Goal: Information Seeking & Learning: Find specific page/section

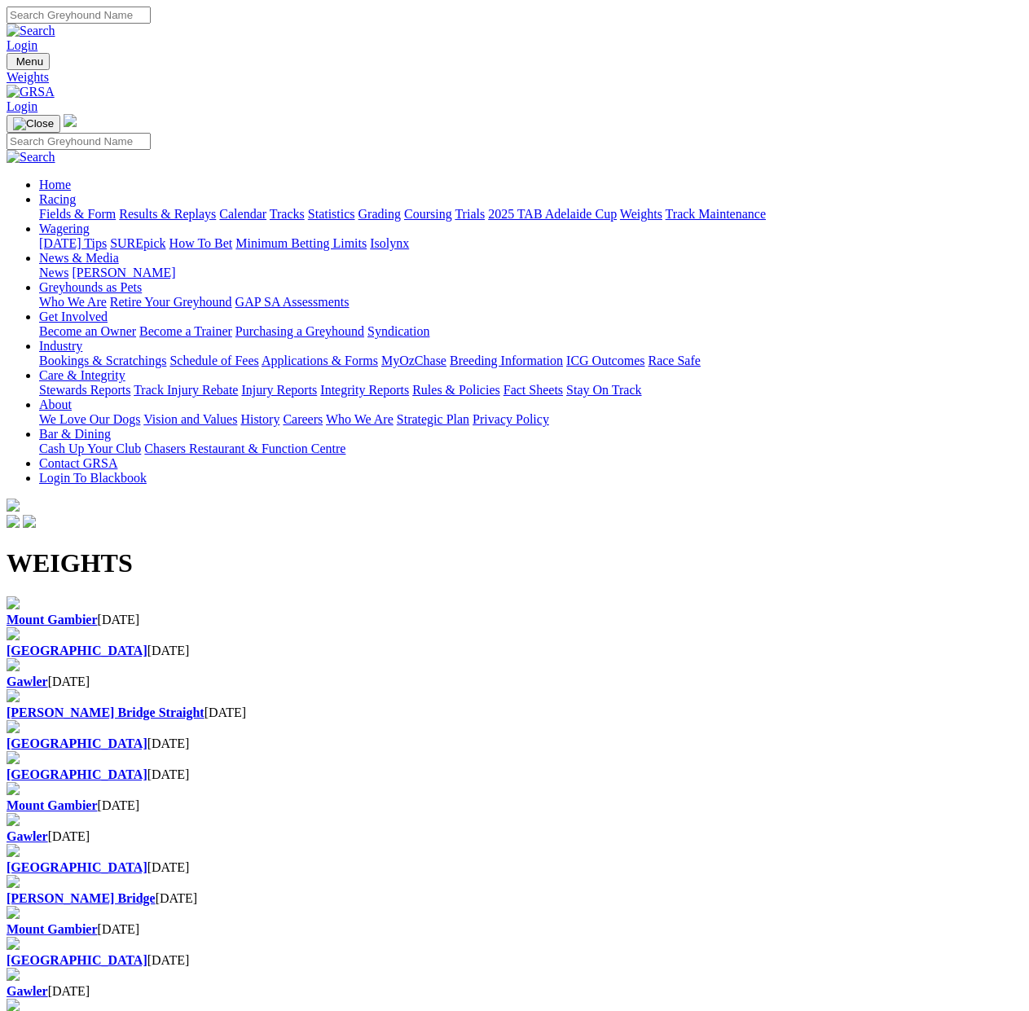
click at [52, 207] on link "Fields & Form" at bounding box center [77, 214] width 77 height 14
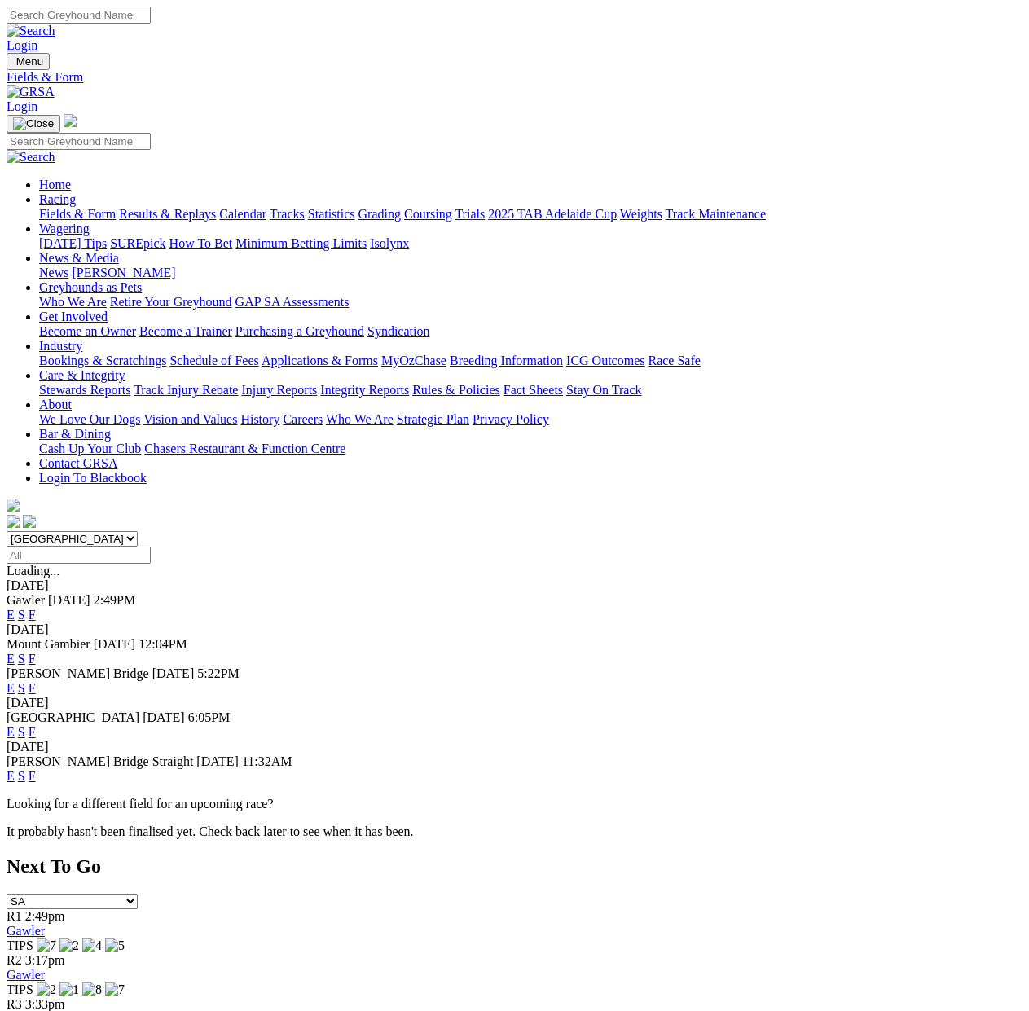
click at [36, 608] on link "F" at bounding box center [32, 615] width 7 height 14
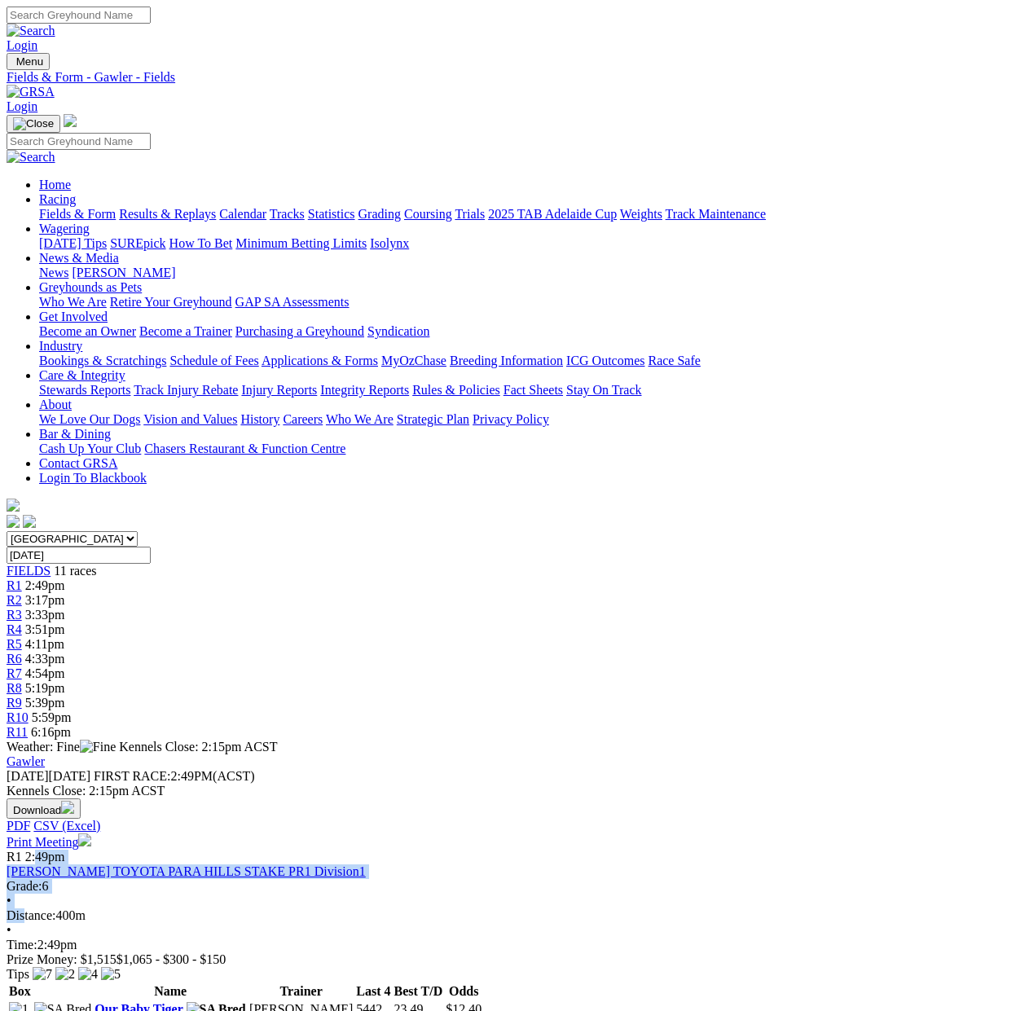
drag, startPoint x: 57, startPoint y: 437, endPoint x: 207, endPoint y: 428, distance: 150.1
click at [207, 850] on div "R1 2:49pm PETER KITTLE TOYOTA PARA HILLS STAKE PR1 Division1 Grade: 6 • Distanc…" at bounding box center [515, 908] width 1016 height 117
click at [183, 850] on div "R1 2:49pm PETER KITTLE TOYOTA PARA HILLS STAKE PR1 Division1 Grade: 6 • Distanc…" at bounding box center [515, 908] width 1016 height 117
click at [81, 798] on button "Download" at bounding box center [44, 808] width 74 height 20
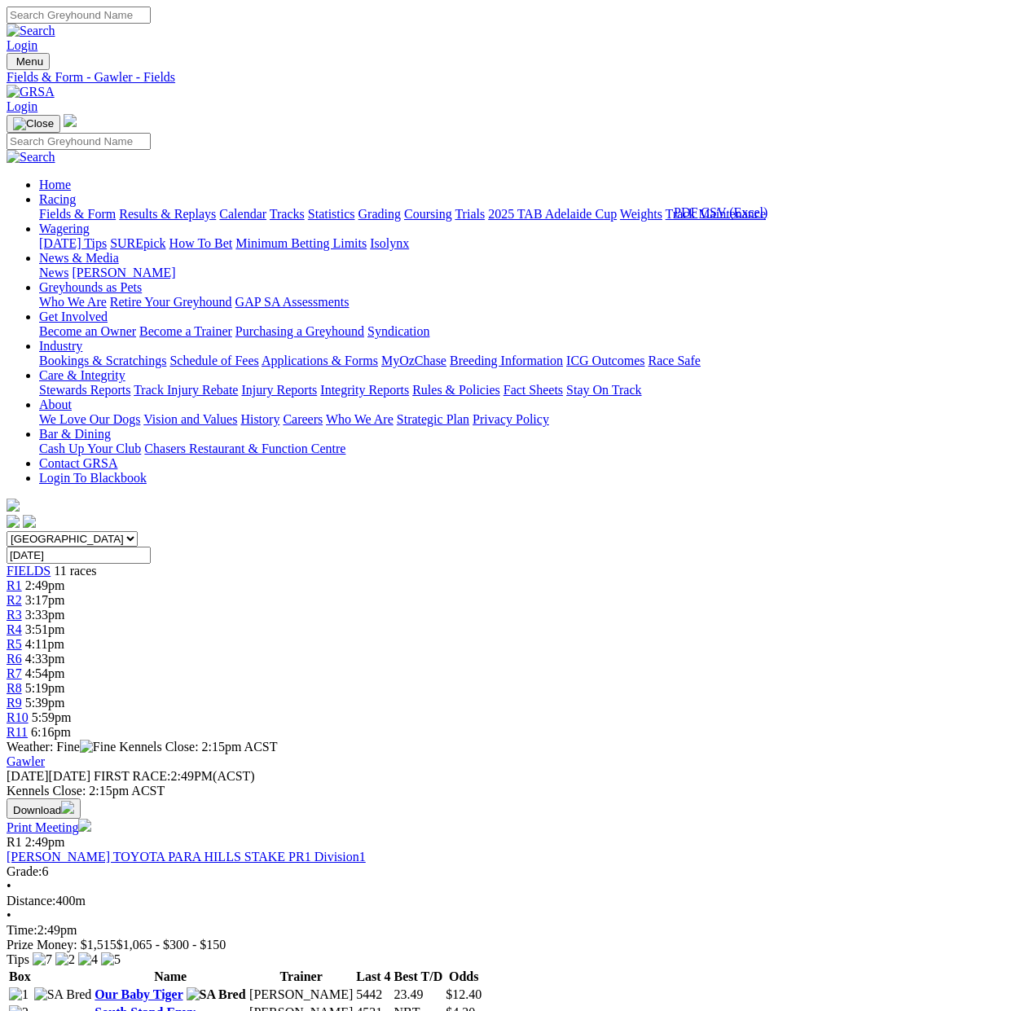
click at [390, 754] on div "Gawler Friday 03 Oct 2025 FIRST RACE: 2:49PM(ACST) Kennels Close: 2:15pm ACST D…" at bounding box center [515, 794] width 1016 height 81
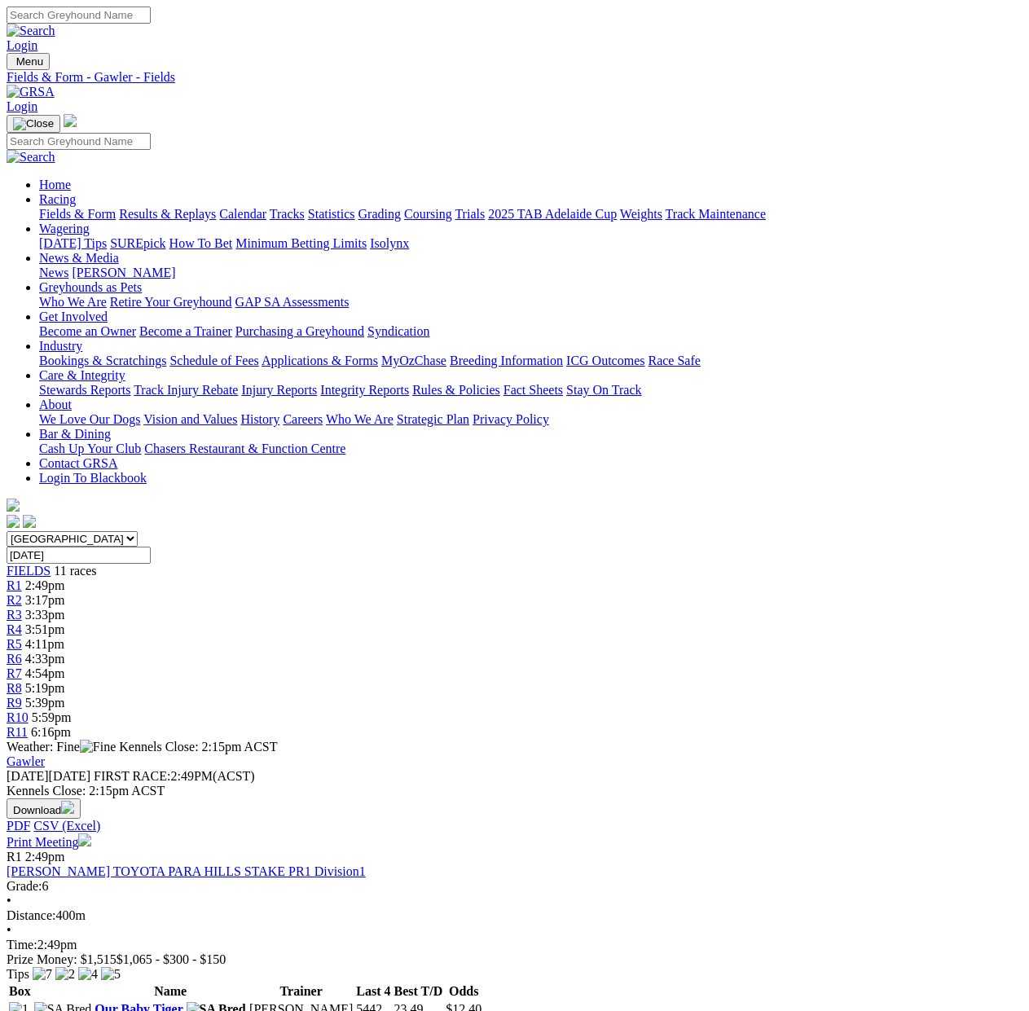
click at [240, 864] on link "PETER KITTLE TOYOTA PARA HILLS STAKE PR1 Division1" at bounding box center [186, 871] width 359 height 14
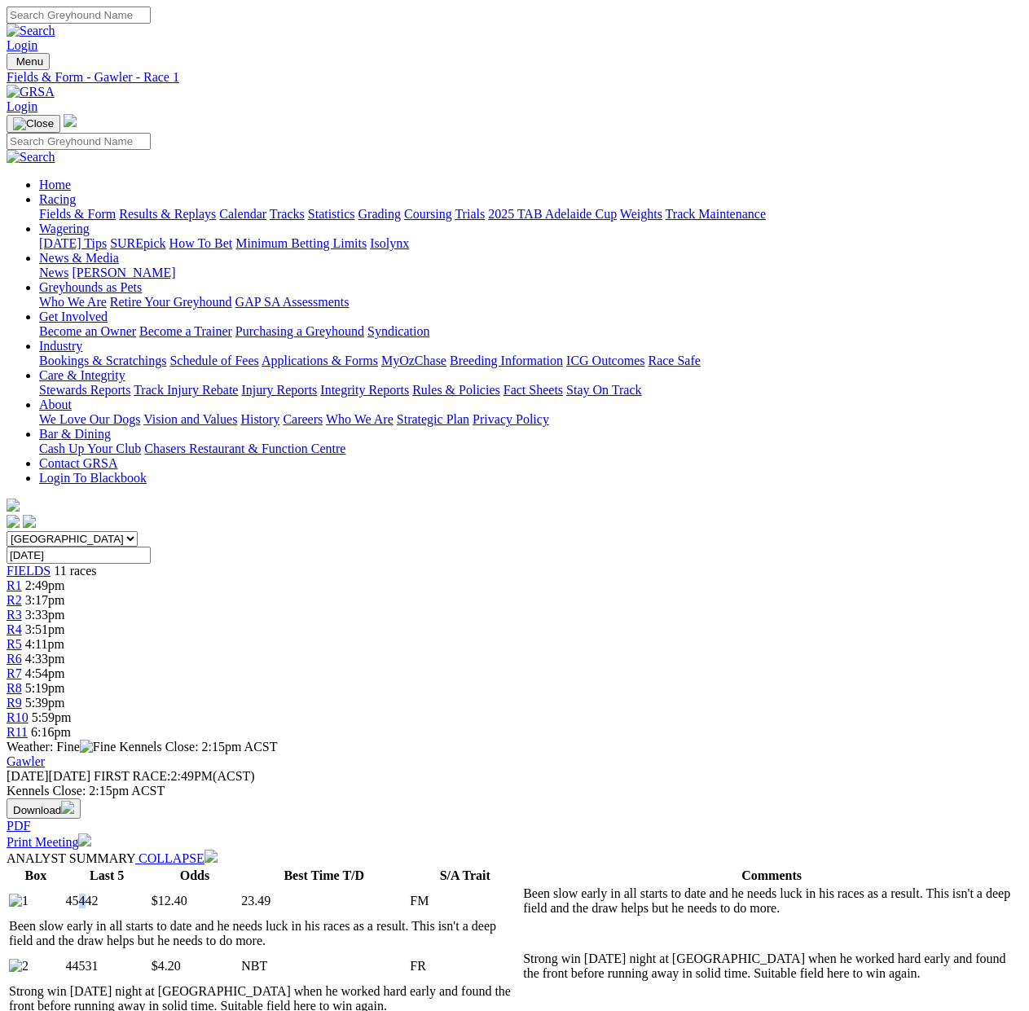
drag, startPoint x: 111, startPoint y: 468, endPoint x: 183, endPoint y: 538, distance: 100.2
click at [181, 1010] on span "$5.00" at bounding box center [166, 1031] width 29 height 14
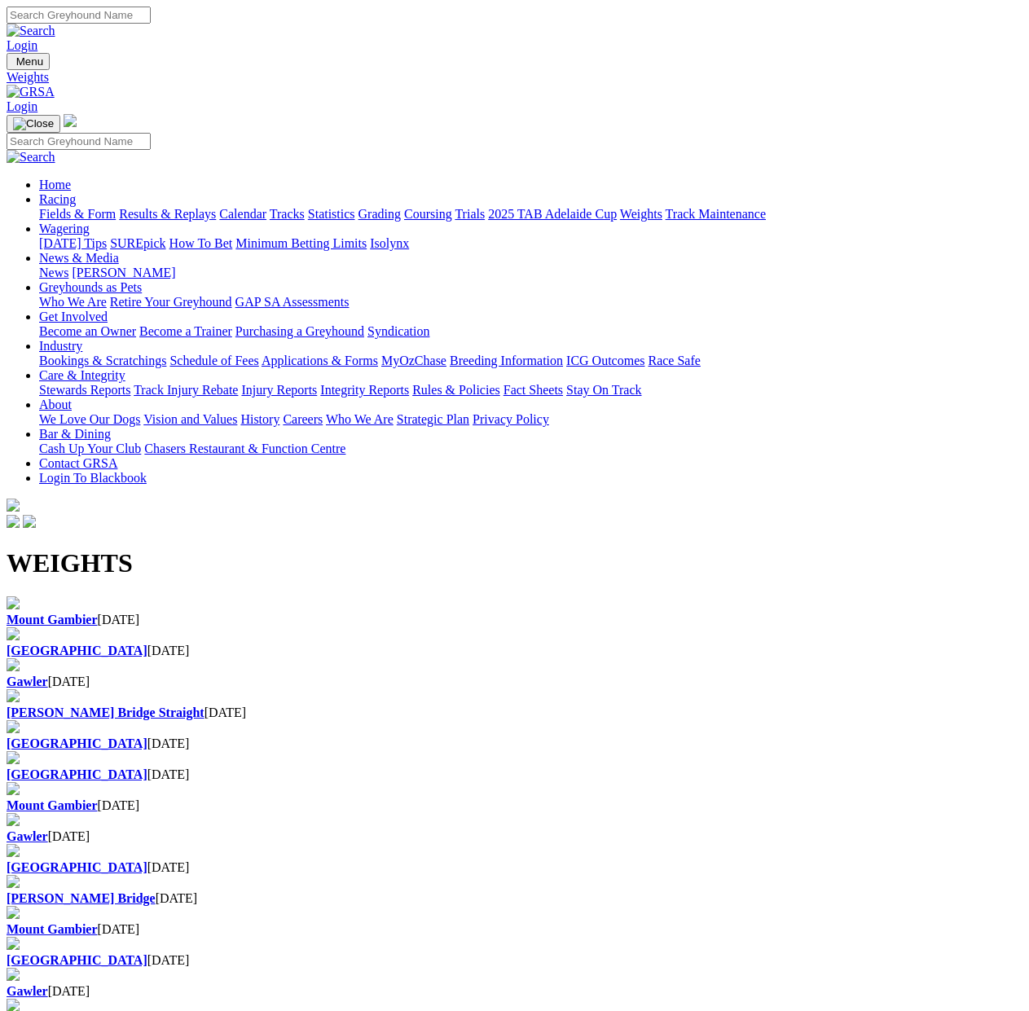
click at [98, 613] on b "Mount Gambier" at bounding box center [52, 620] width 91 height 14
click at [41, 548] on h1 "WEIGHTS" at bounding box center [515, 563] width 1016 height 30
click at [167, 548] on h1 "WEIGHTS" at bounding box center [515, 563] width 1016 height 30
drag, startPoint x: -23, startPoint y: 207, endPoint x: 313, endPoint y: 209, distance: 335.6
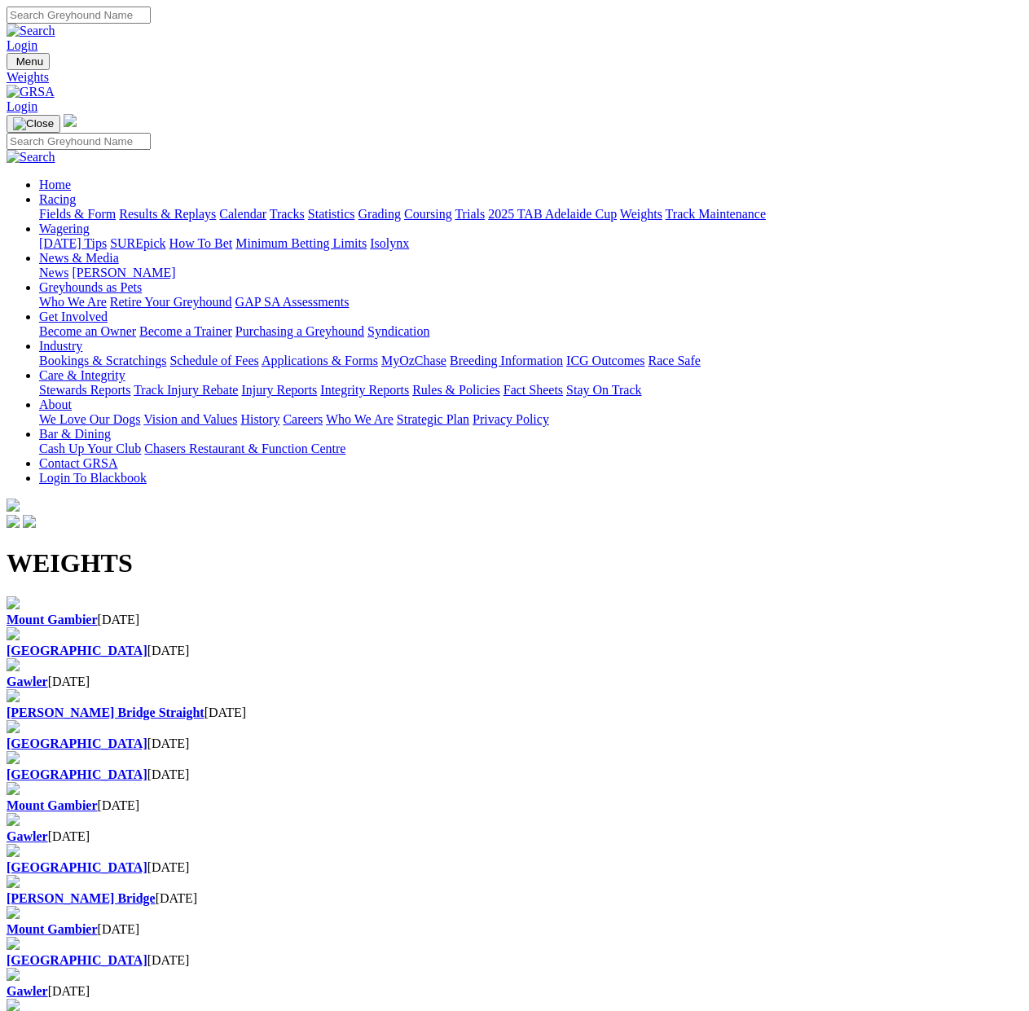
click at [295, 548] on h1 "WEIGHTS" at bounding box center [515, 563] width 1016 height 30
click at [53, 207] on link "Fields & Form" at bounding box center [77, 214] width 77 height 14
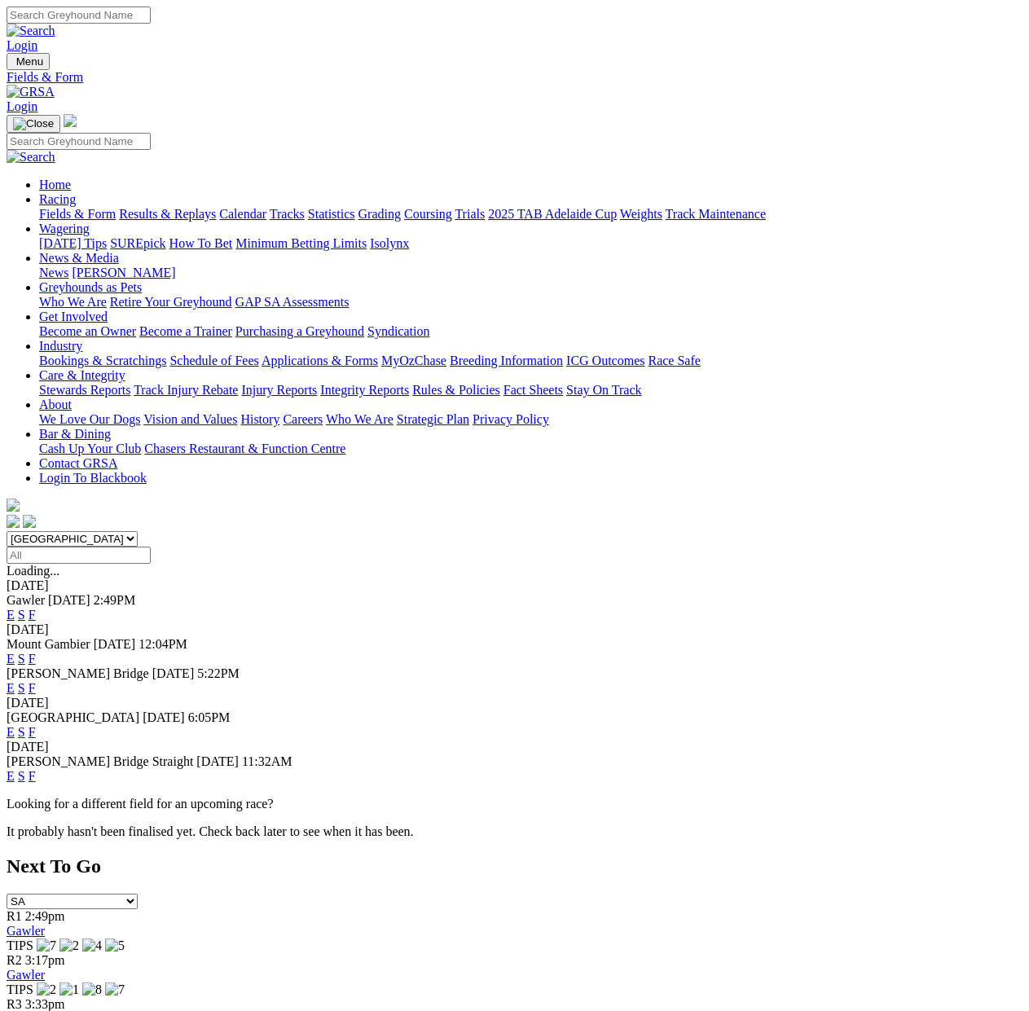
click at [36, 608] on link "F" at bounding box center [32, 615] width 7 height 14
click at [151, 547] on input "Select date" at bounding box center [79, 555] width 144 height 17
type input "[DATE], [DATE]"
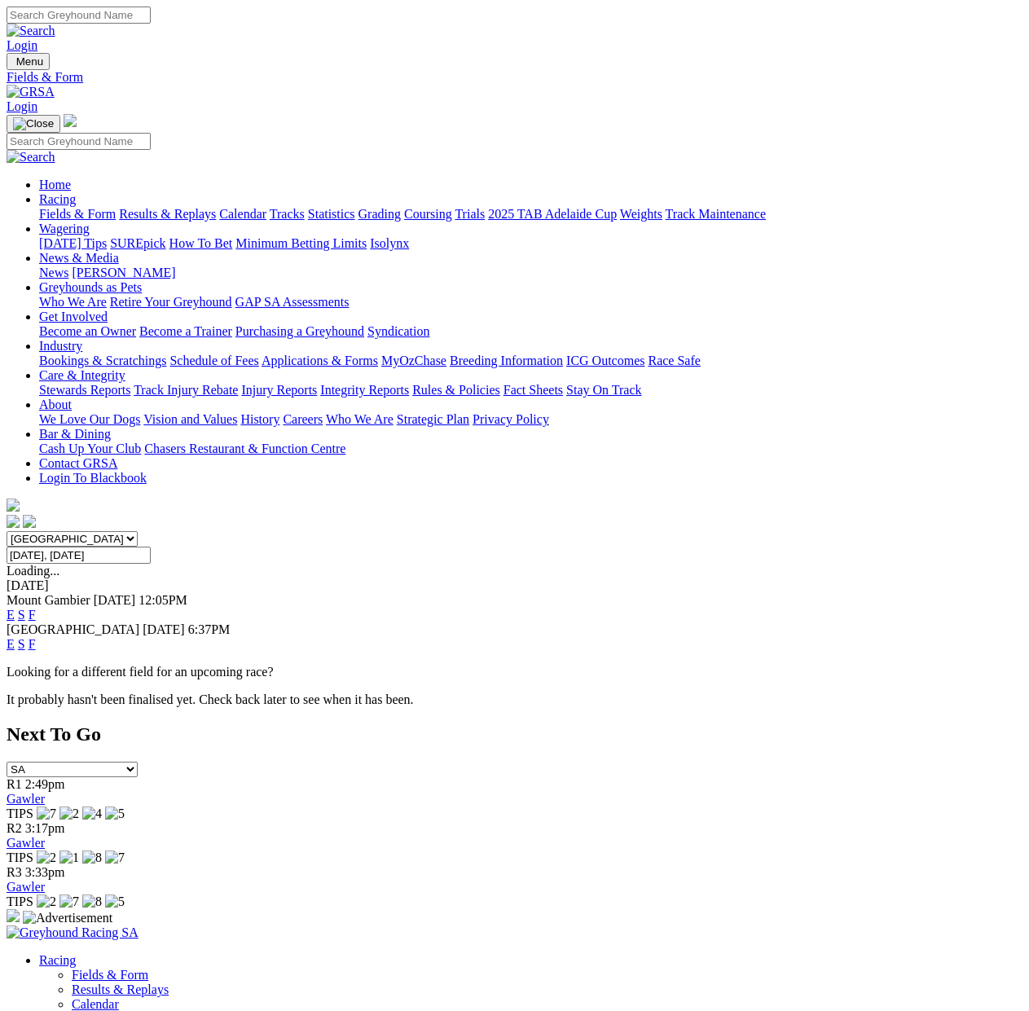
click at [36, 608] on link "F" at bounding box center [32, 615] width 7 height 14
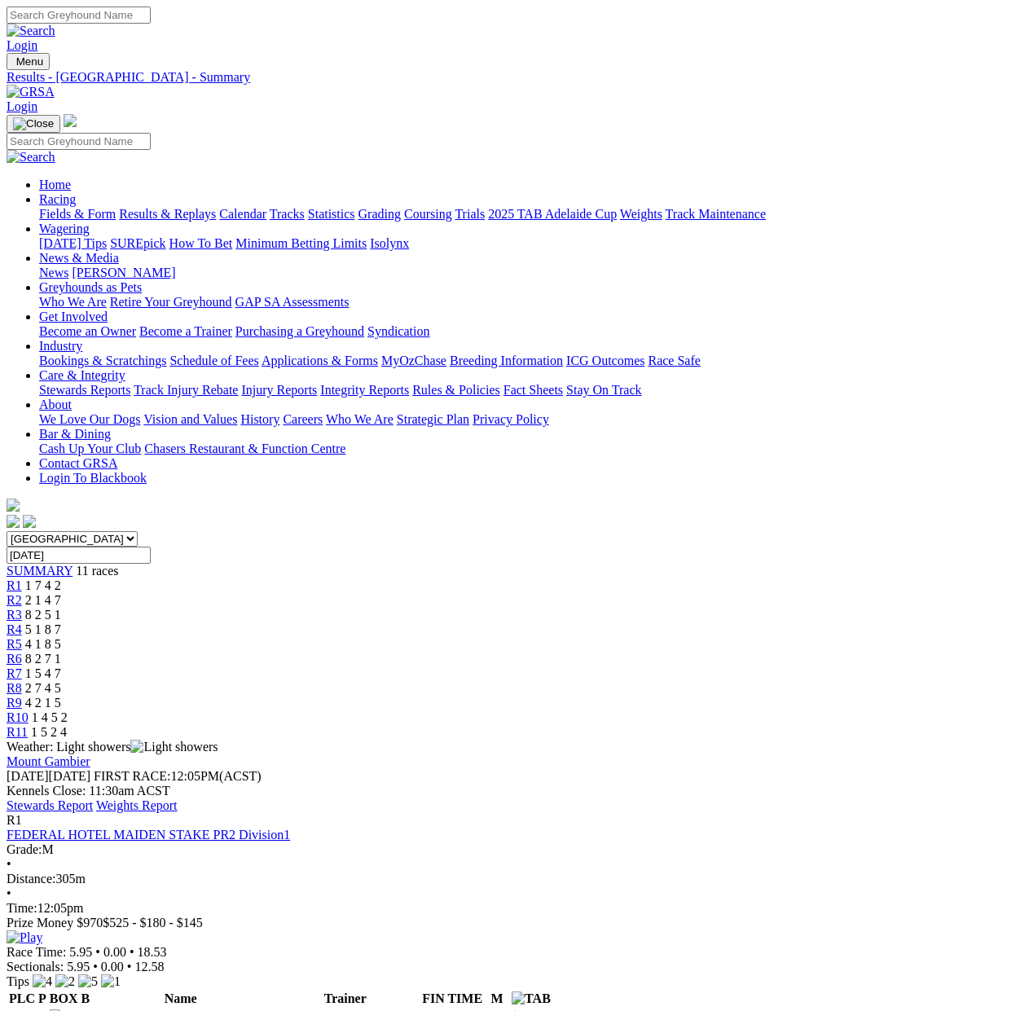
click at [178, 798] on link "Weights Report" at bounding box center [136, 805] width 81 height 14
